Goal: Task Accomplishment & Management: Use online tool/utility

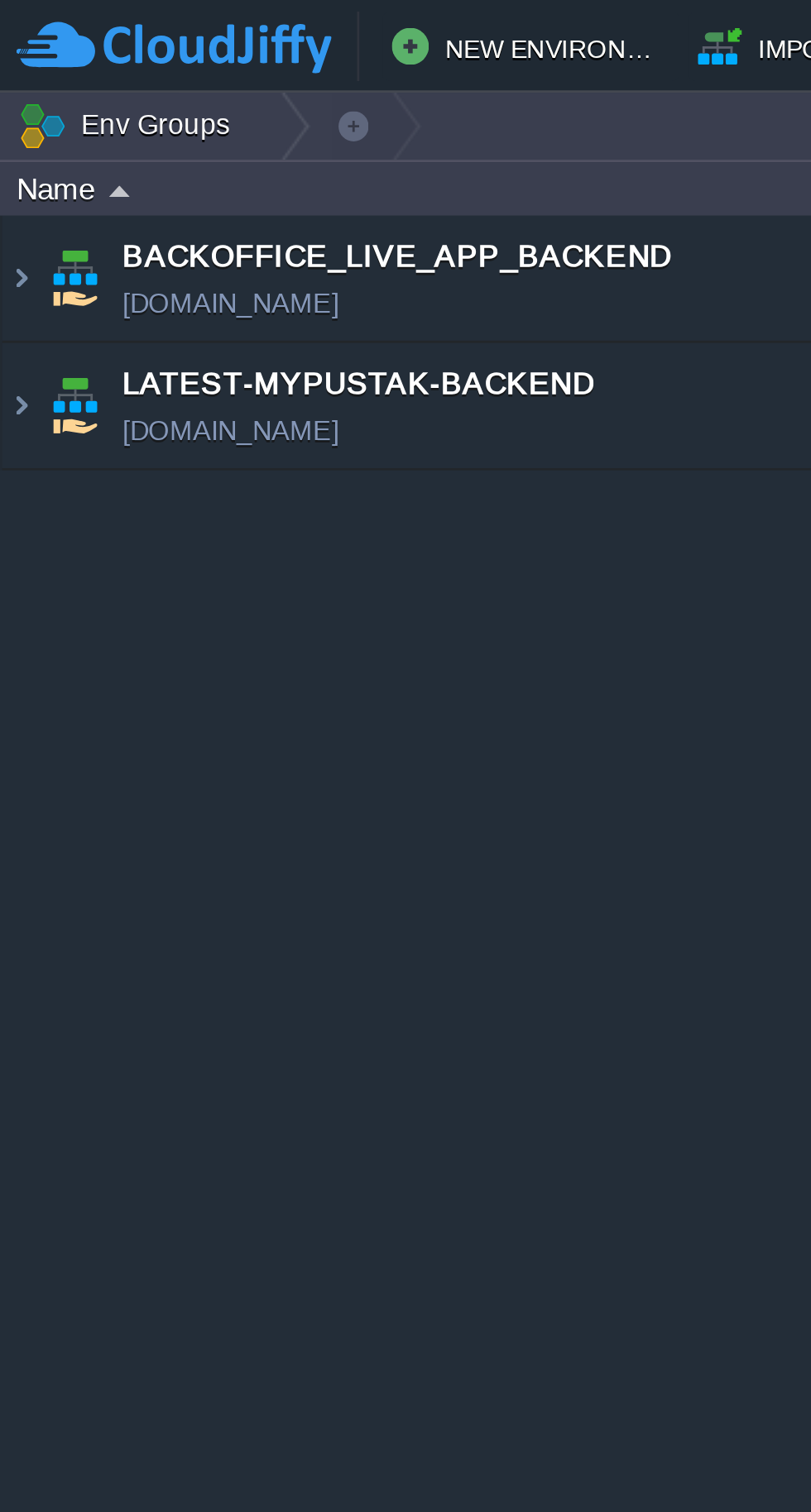
click at [9, 146] on img at bounding box center [7, 145] width 13 height 44
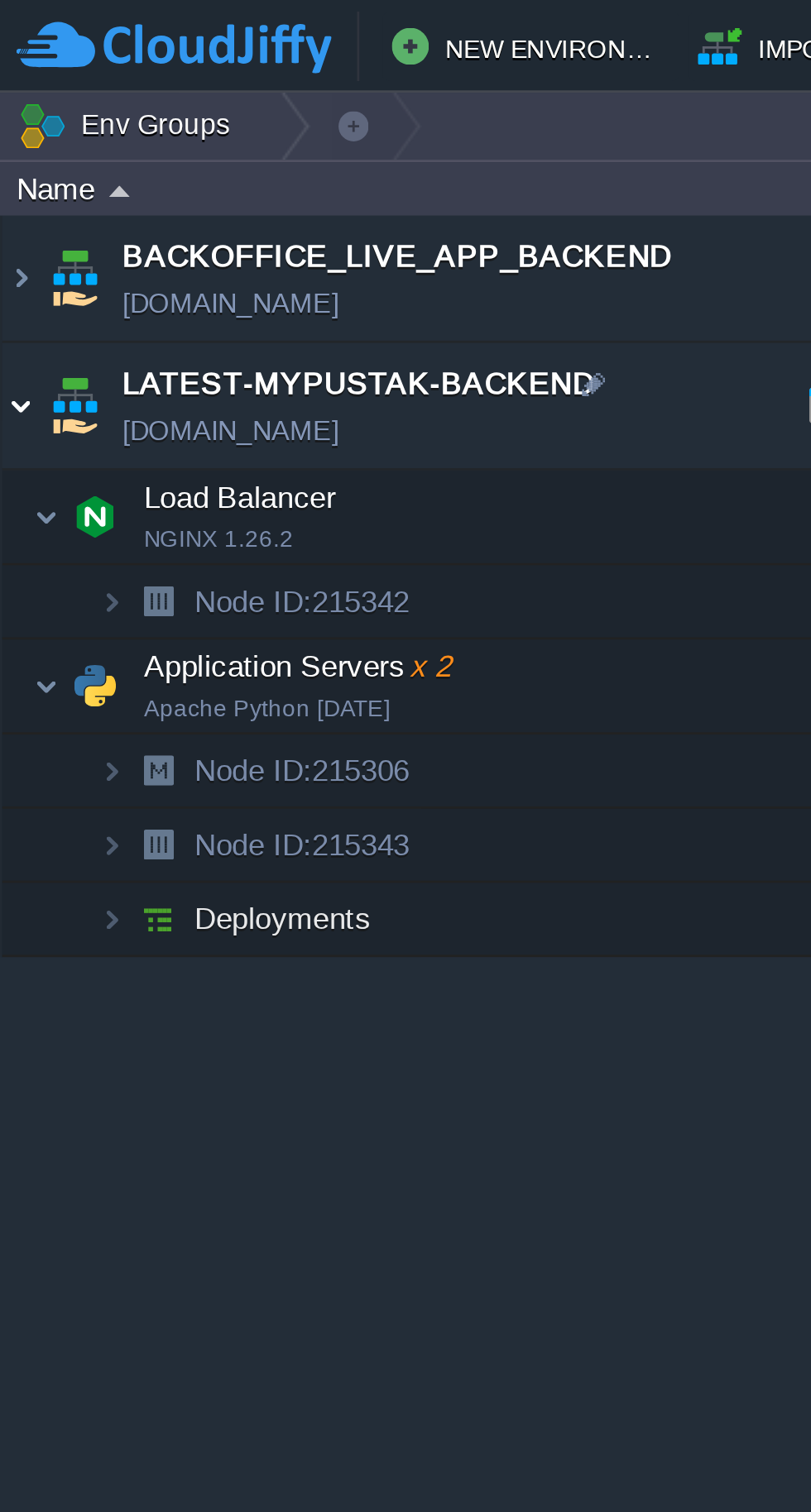
click at [14, 240] on img at bounding box center [16, 244] width 10 height 33
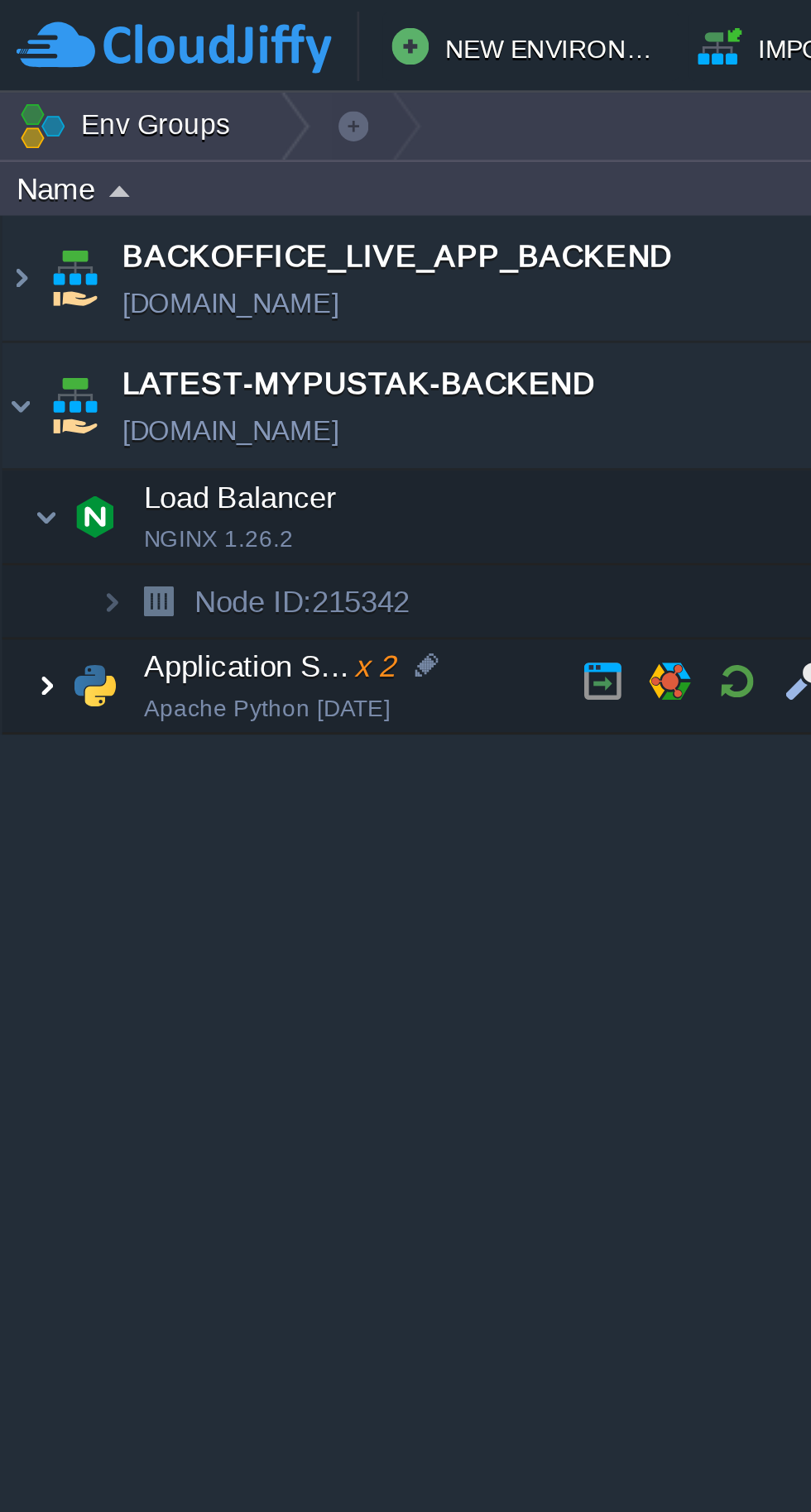
click at [16, 244] on img at bounding box center [16, 244] width 10 height 33
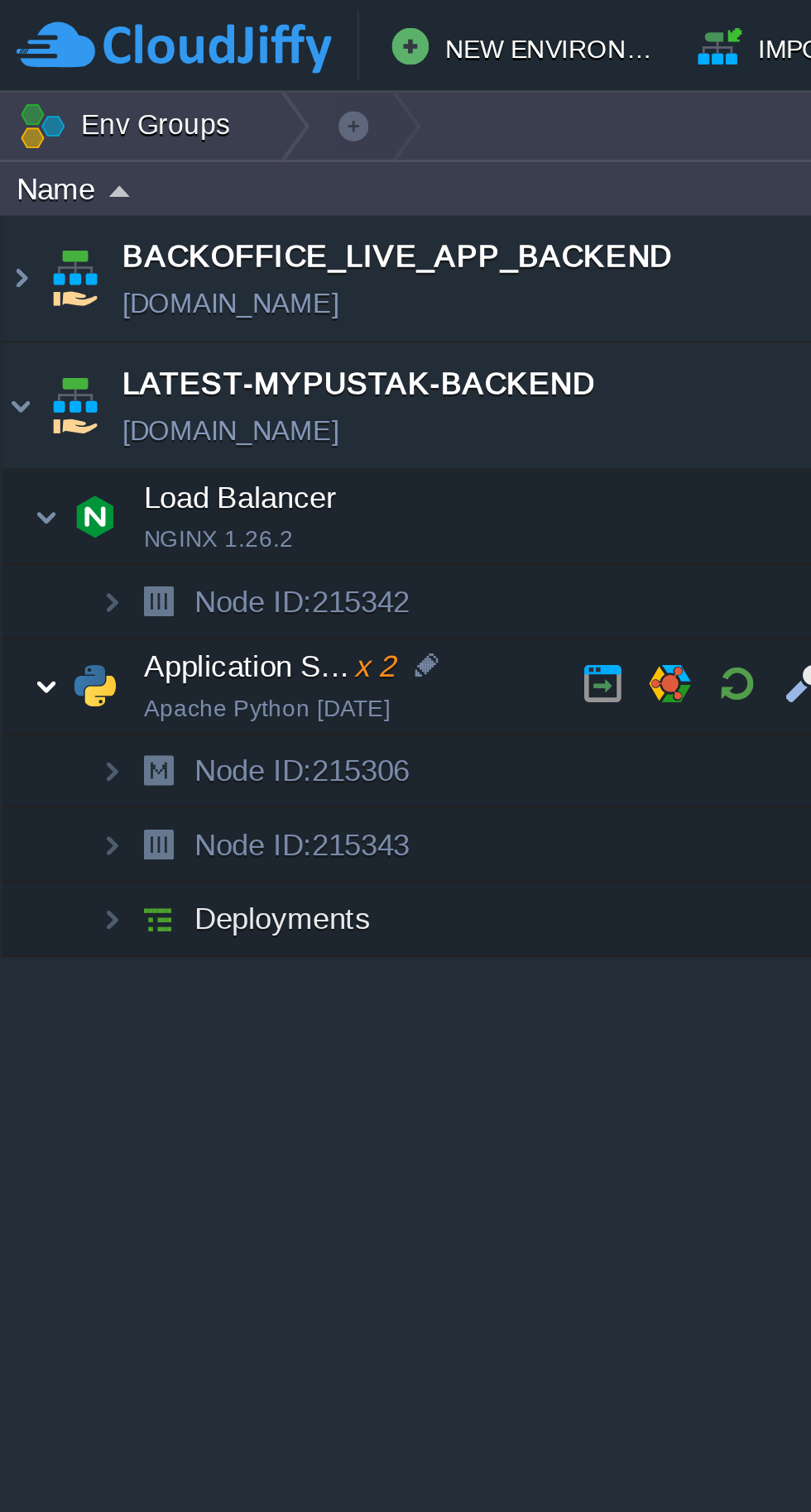
scroll to position [0, 47]
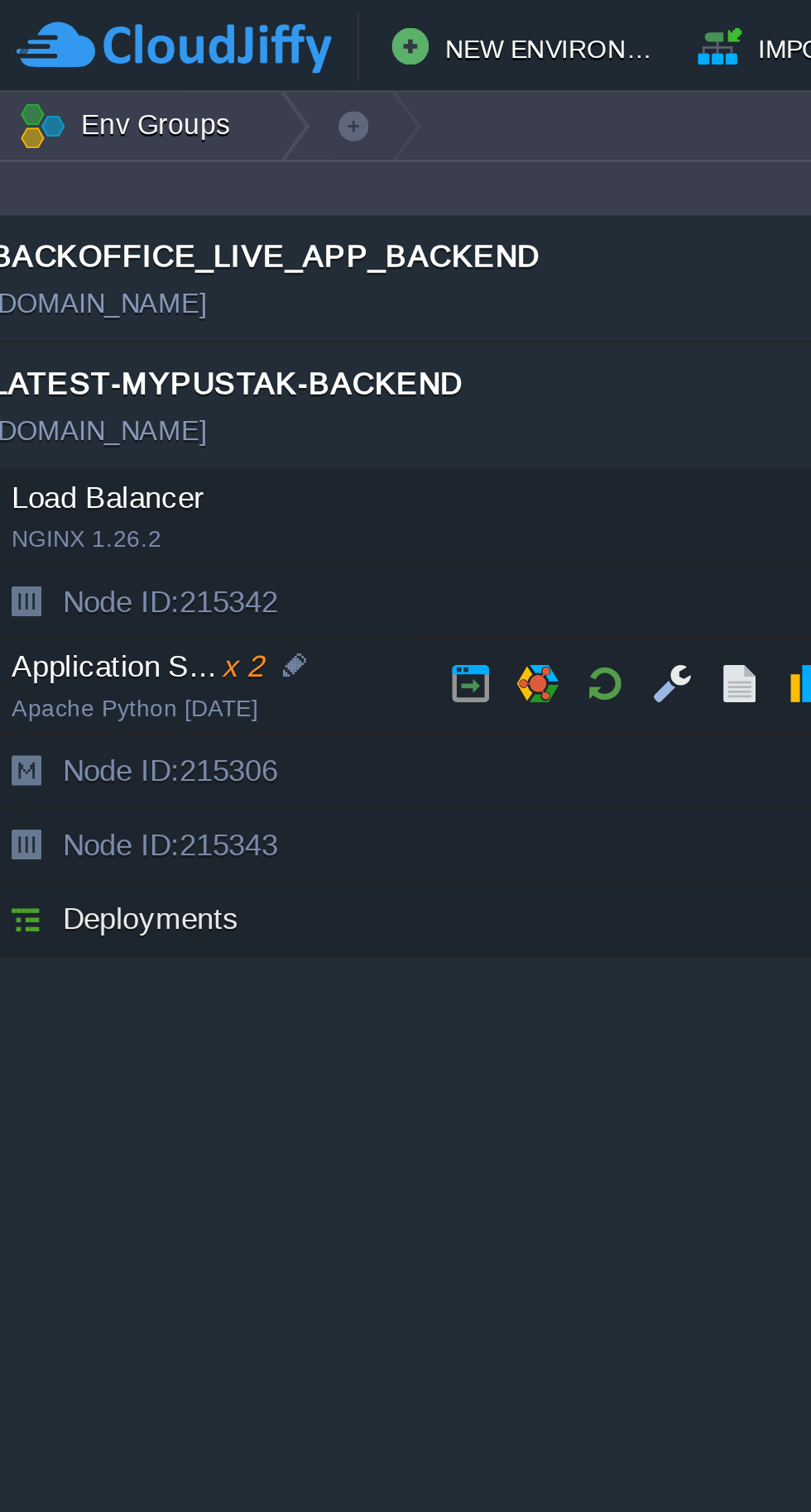
click at [209, 239] on button "button" at bounding box center [216, 243] width 15 height 15
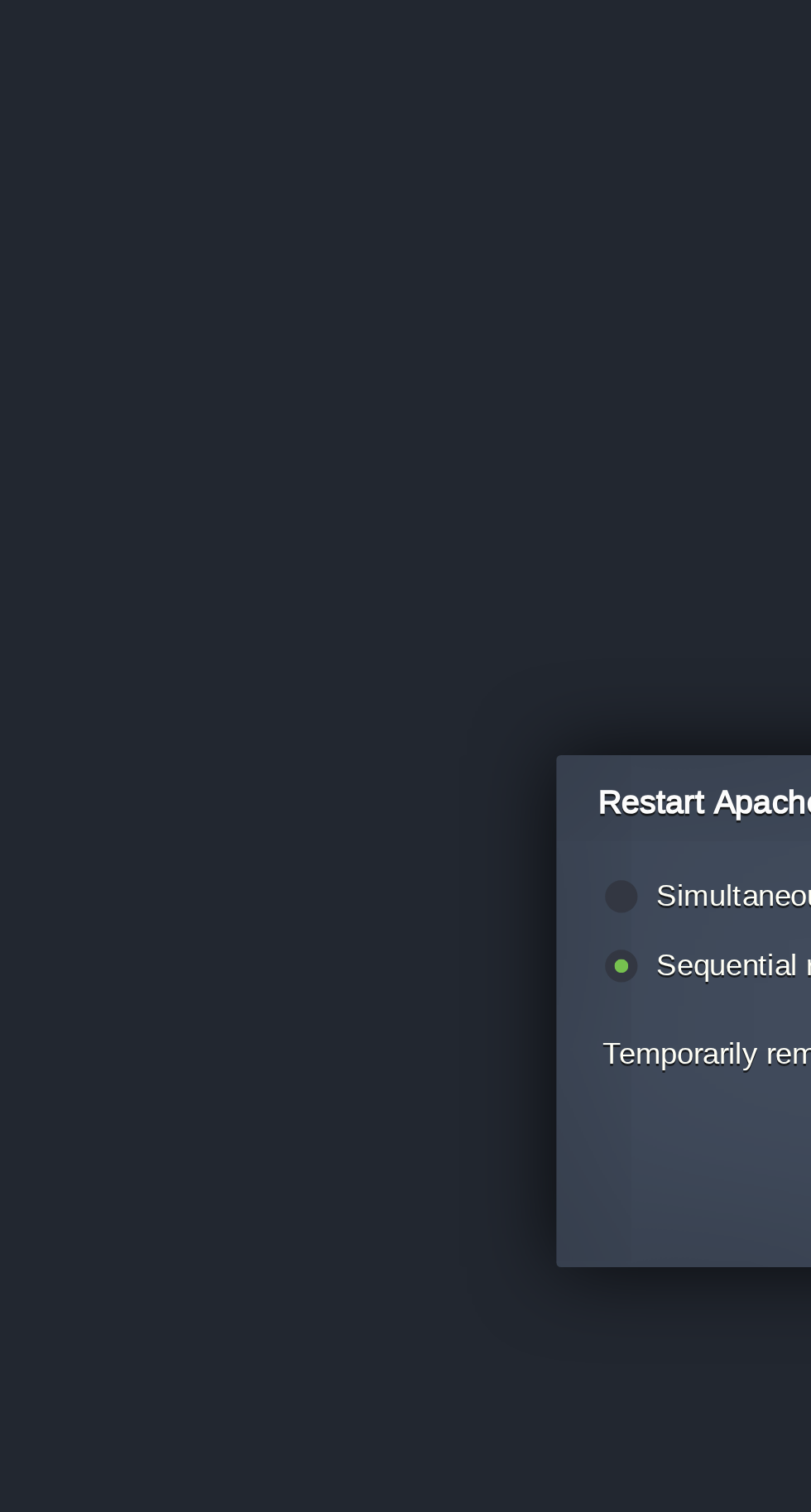
click at [262, 722] on label "Simultaneous restart (i.e. all together)" at bounding box center [323, 727] width 179 height 12
click at [226, 724] on input "radio" at bounding box center [220, 730] width 11 height 11
radio input "true"
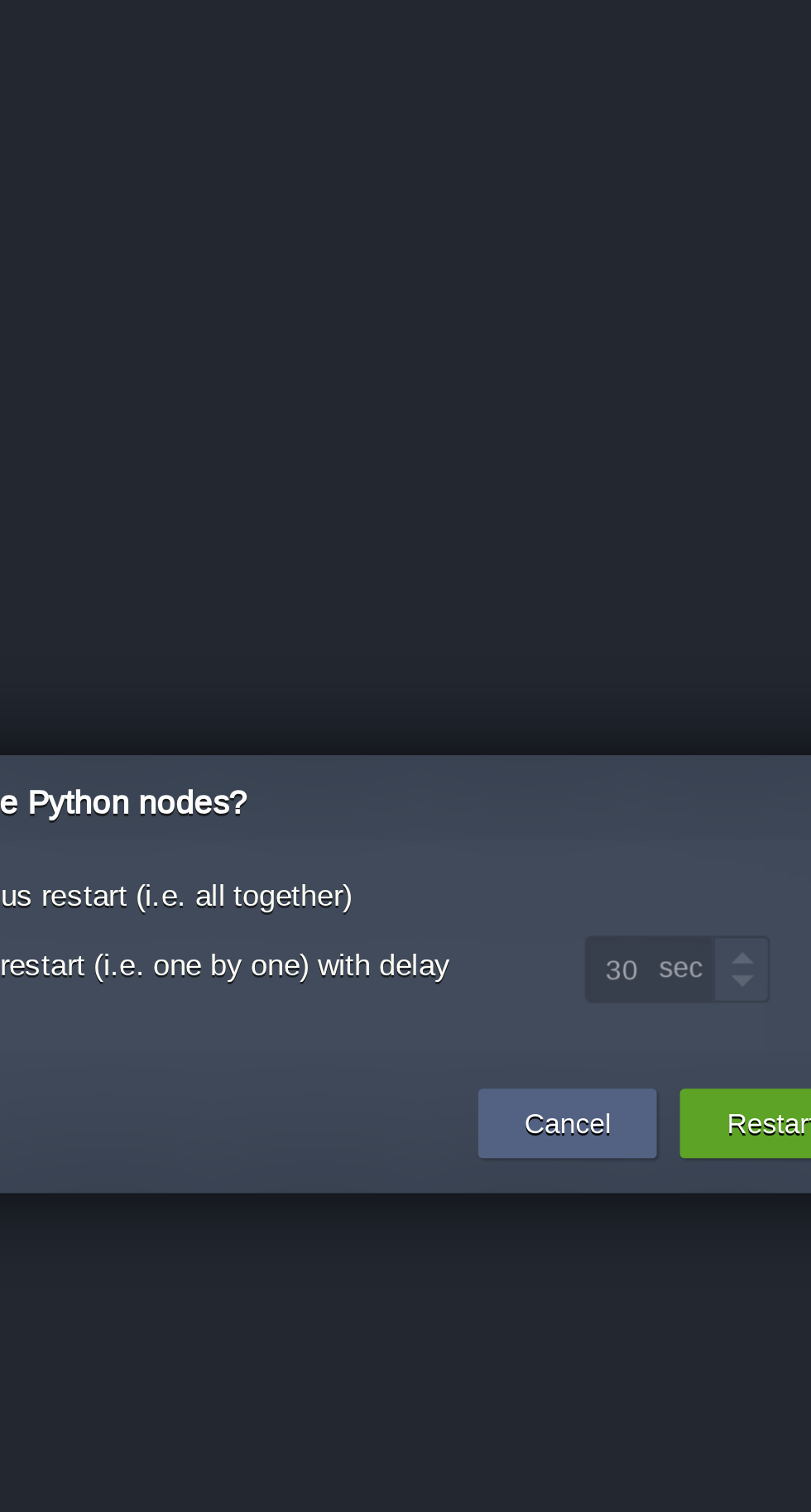
click at [559, 805] on button "Restart" at bounding box center [563, 809] width 32 height 17
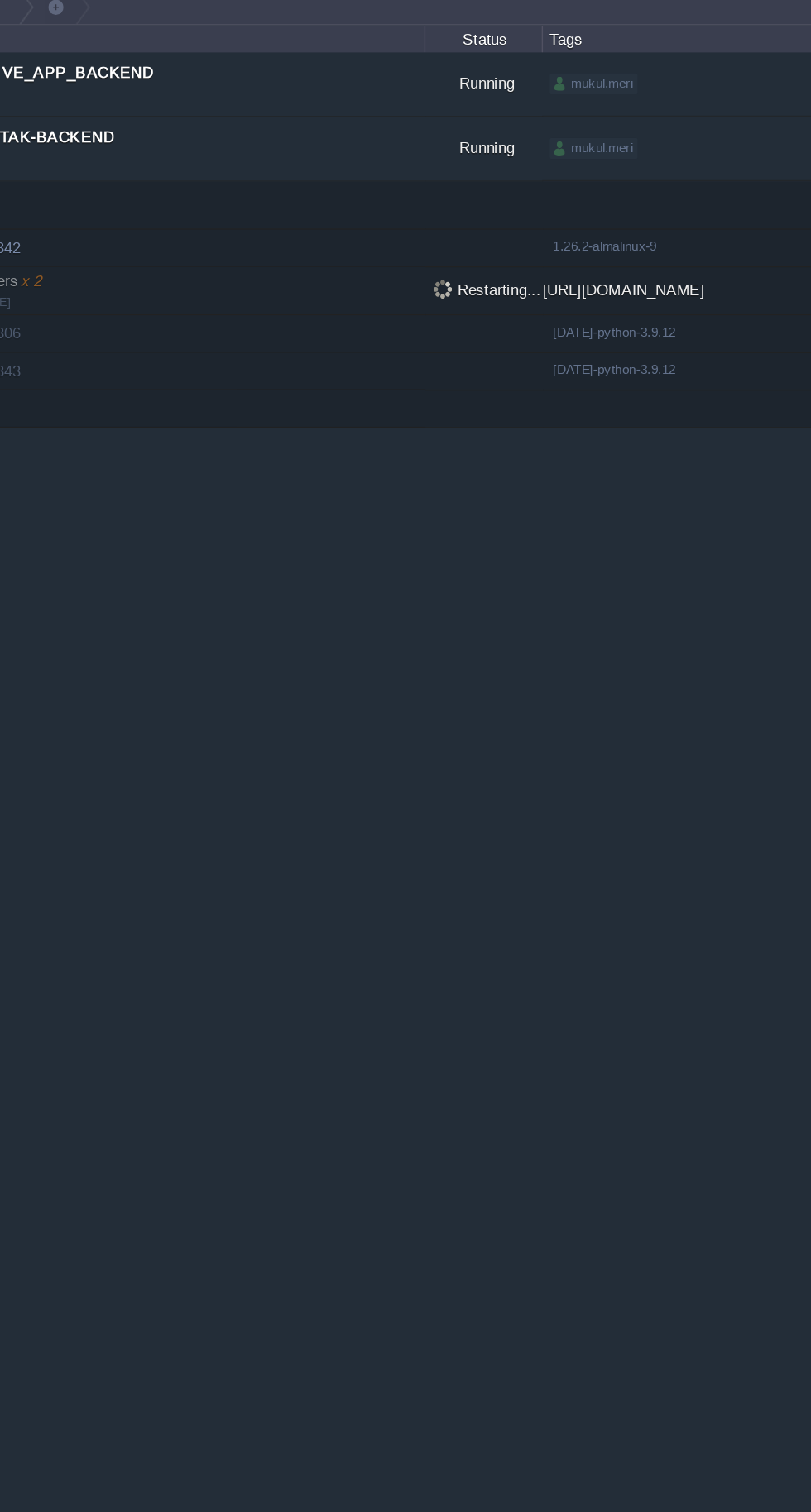
scroll to position [0, 6]
